Goal: Task Accomplishment & Management: Manage account settings

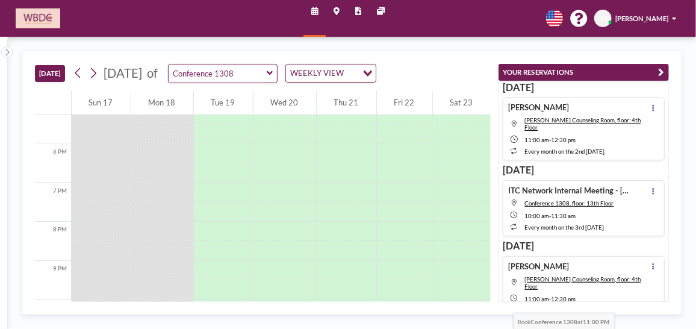
scroll to position [674, 0]
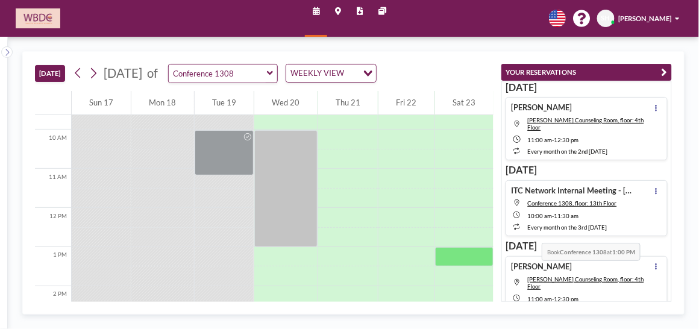
scroll to position [385, 0]
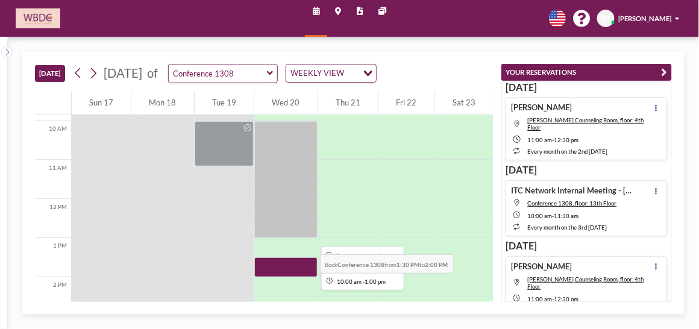
click at [284, 223] on div at bounding box center [285, 179] width 63 height 117
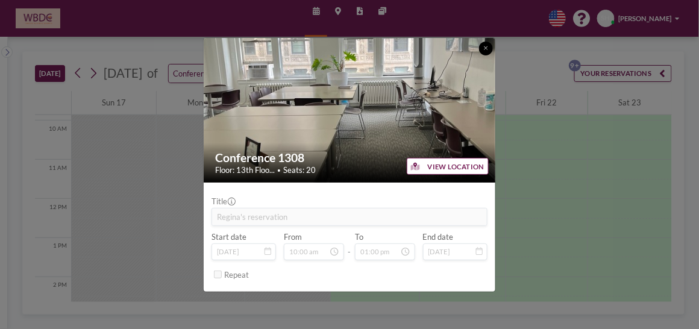
click at [485, 48] on icon at bounding box center [486, 48] width 4 height 6
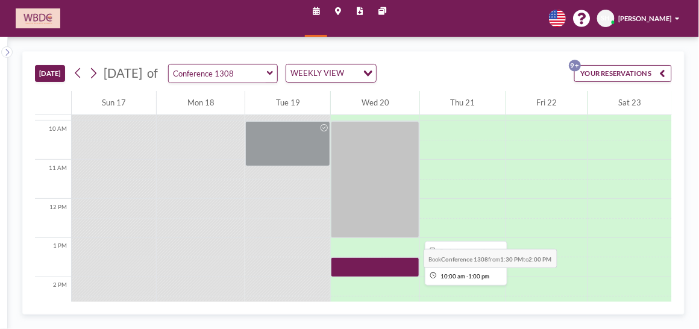
click at [379, 218] on div at bounding box center [375, 179] width 89 height 117
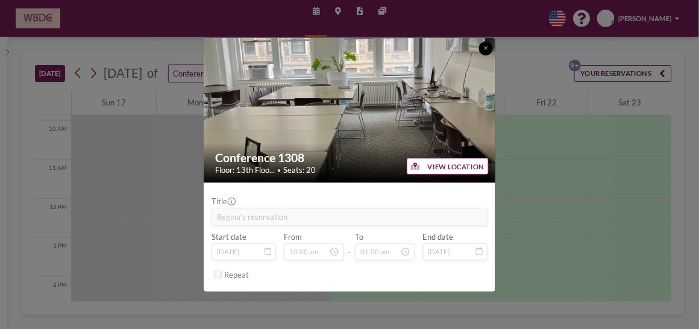
drag, startPoint x: 484, startPoint y: 50, endPoint x: 484, endPoint y: 59, distance: 9.0
click at [484, 50] on icon at bounding box center [486, 48] width 4 height 6
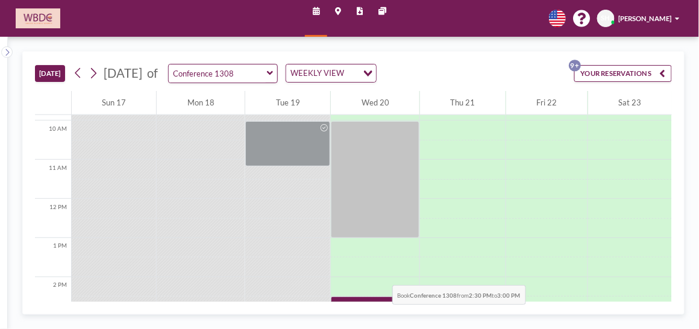
click at [350, 252] on div at bounding box center [375, 247] width 89 height 19
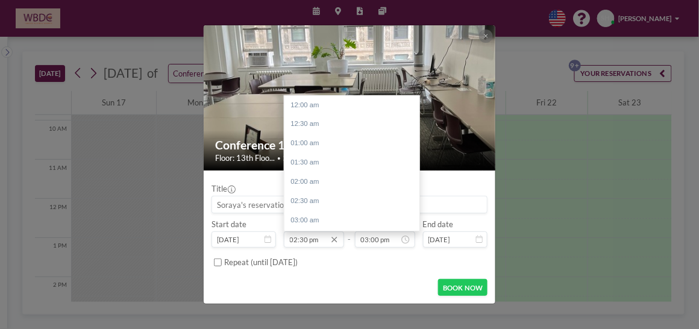
scroll to position [556, 0]
click at [314, 240] on input "02:30 pm" at bounding box center [314, 239] width 60 height 17
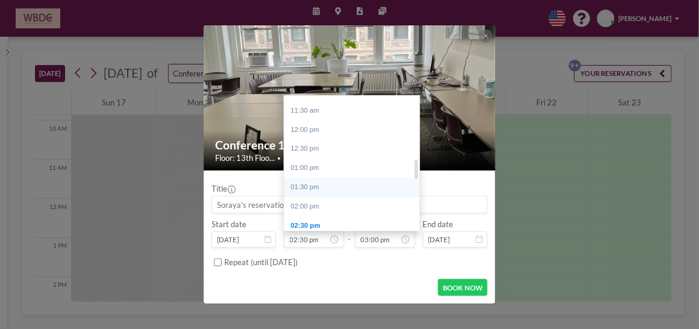
click at [370, 184] on div "01:30 pm" at bounding box center [354, 187] width 141 height 19
type input "01:30 pm"
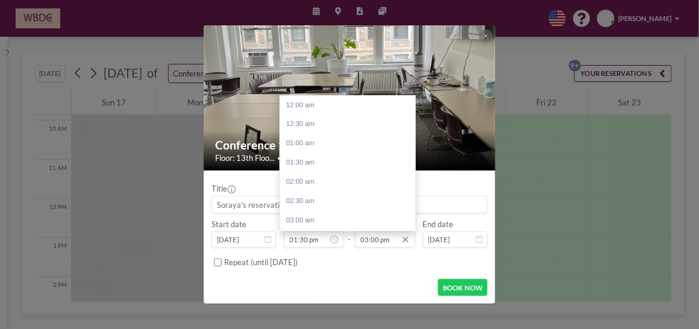
scroll to position [575, 0]
click at [337, 120] on div "03:30 pm" at bounding box center [350, 125] width 141 height 19
type input "03:30 pm"
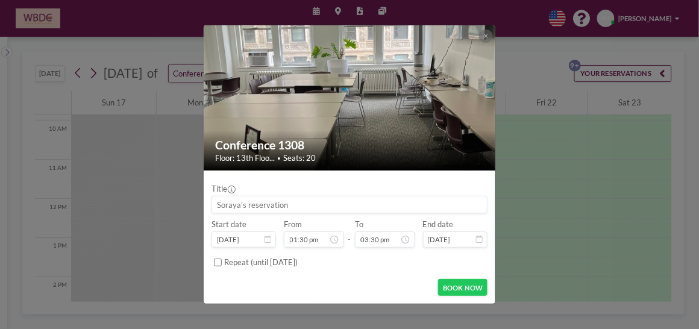
scroll to position [594, 0]
click at [461, 284] on button "BOOK NOW" at bounding box center [462, 287] width 49 height 17
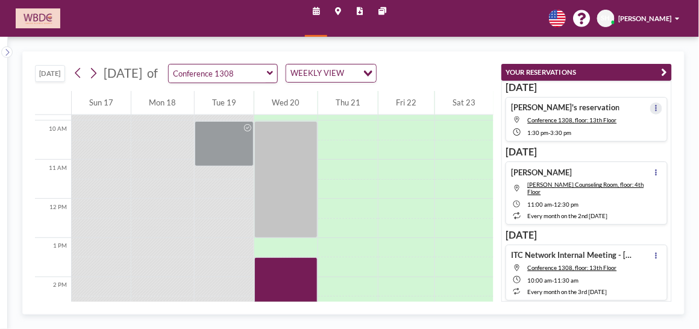
click at [652, 105] on button at bounding box center [655, 107] width 11 height 11
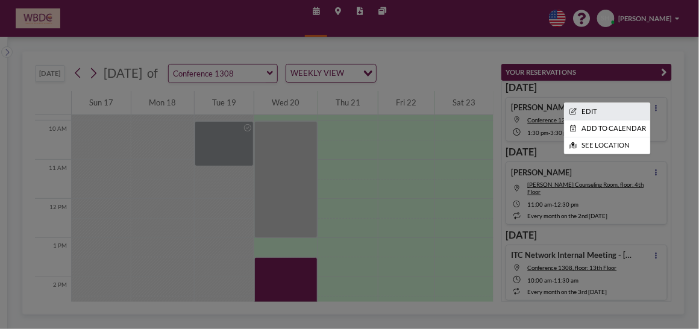
click at [608, 111] on li "EDIT" at bounding box center [606, 111] width 85 height 16
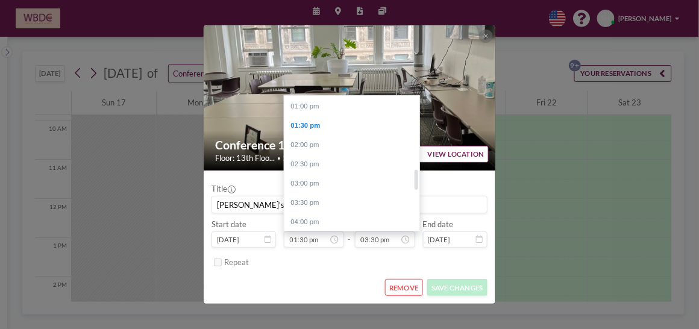
scroll to position [493, 0]
click at [416, 182] on div at bounding box center [416, 176] width 4 height 19
click at [306, 239] on input "01:30 pm" at bounding box center [314, 239] width 60 height 17
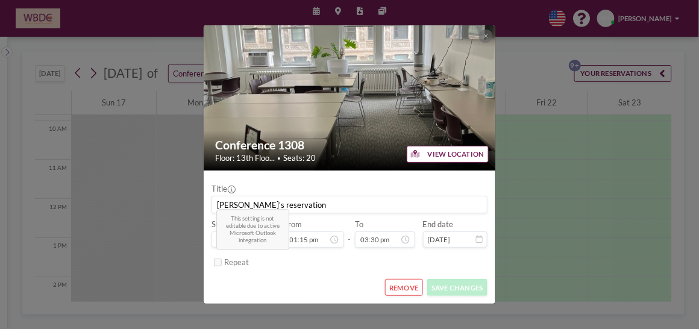
type input "01:15 pm"
click at [325, 264] on div "Repeat" at bounding box center [355, 262] width 263 height 17
click at [317, 270] on div "Repeat" at bounding box center [355, 262] width 263 height 17
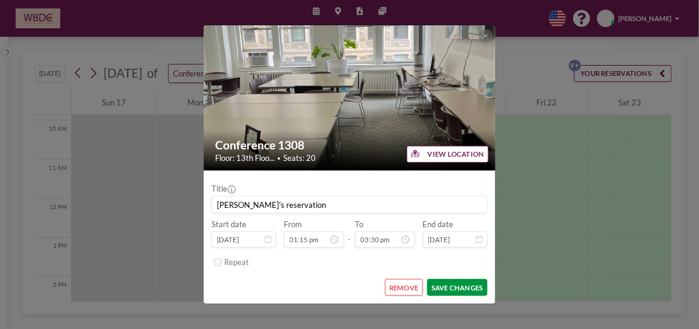
click at [459, 283] on button "SAVE CHANGES" at bounding box center [457, 287] width 61 height 17
